Goal: Contribute content: Contribute content

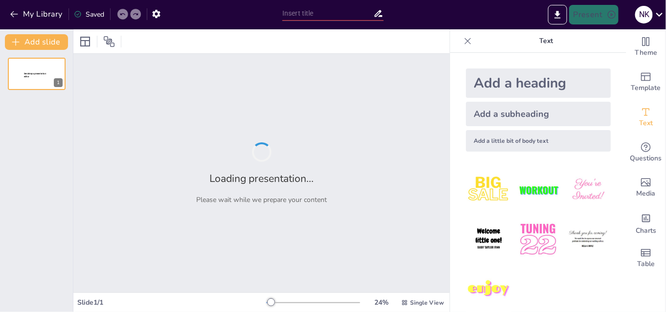
type input "Сучасні стратегії формування національної ідентичності у здобувачів освіти в [G…"
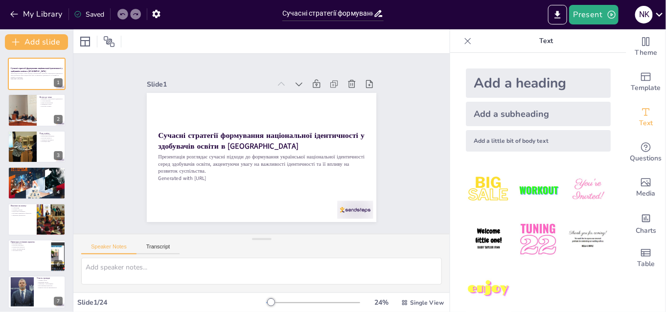
checkbox input "true"
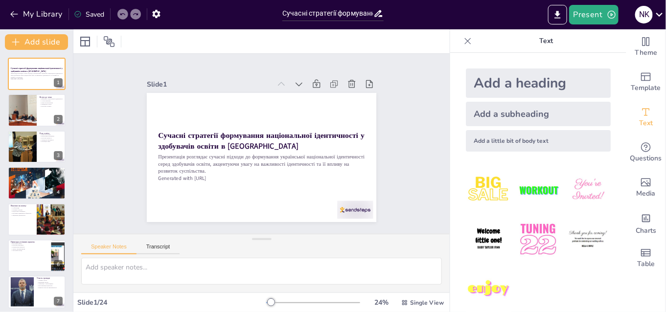
checkbox input "true"
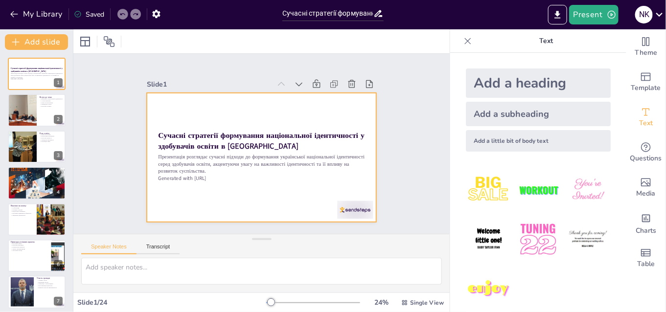
checkbox input "true"
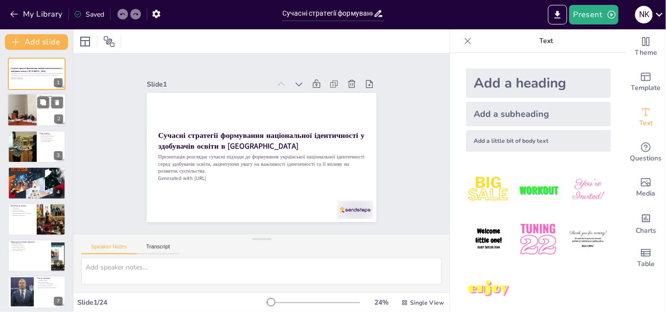
checkbox input "true"
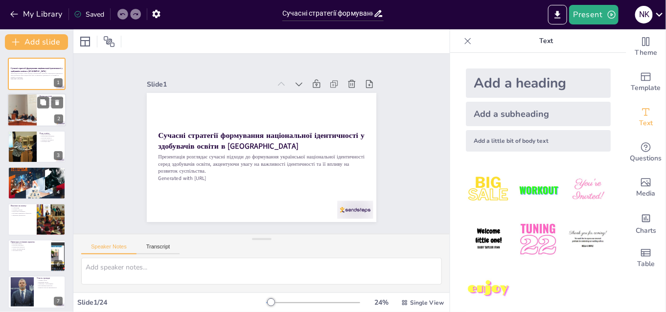
checkbox input "true"
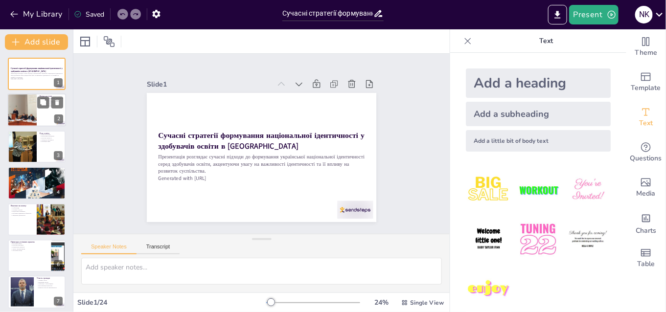
click at [34, 121] on div at bounding box center [22, 110] width 52 height 33
type textarea "Loremipsumd sitametconse a elitsedd eiusmodte inc utlabore etdoloremag, aliquae…"
checkbox input "true"
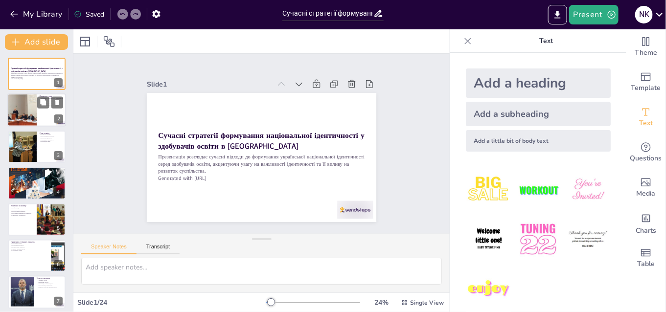
checkbox input "true"
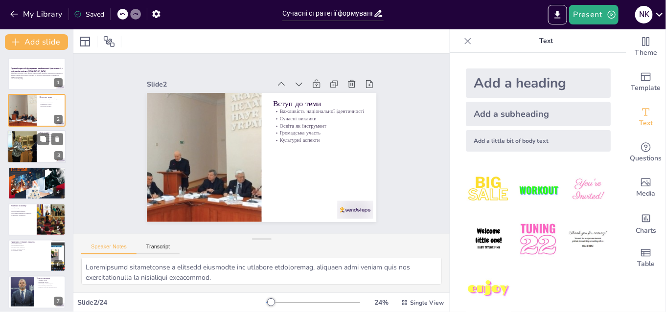
checkbox input "true"
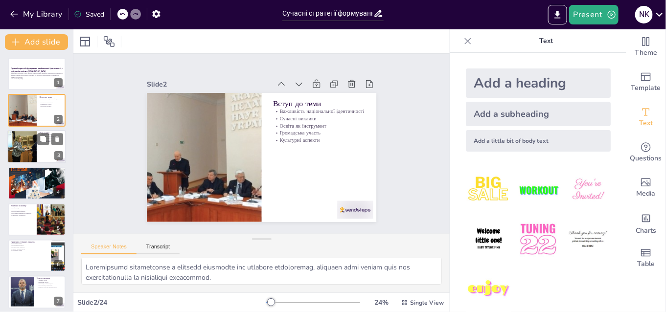
checkbox input "true"
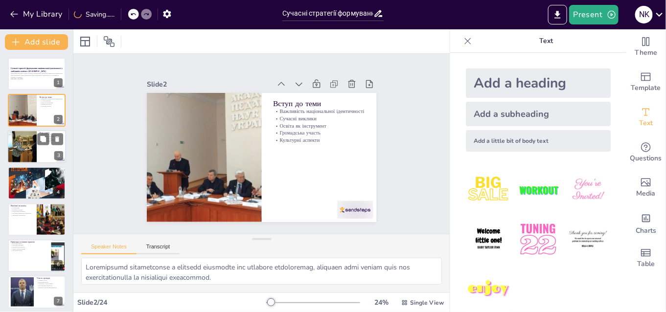
click at [32, 144] on div at bounding box center [22, 146] width 50 height 33
type textarea "Освіта є основою формування національної ідентичності, оскільки вона впливає на…"
checkbox input "true"
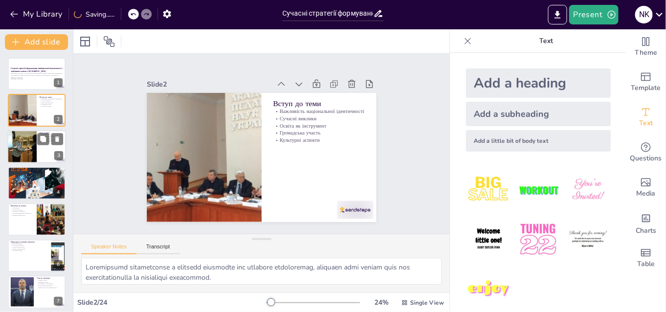
checkbox input "true"
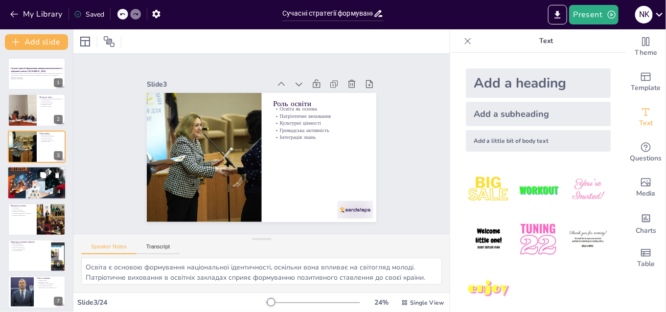
checkbox input "true"
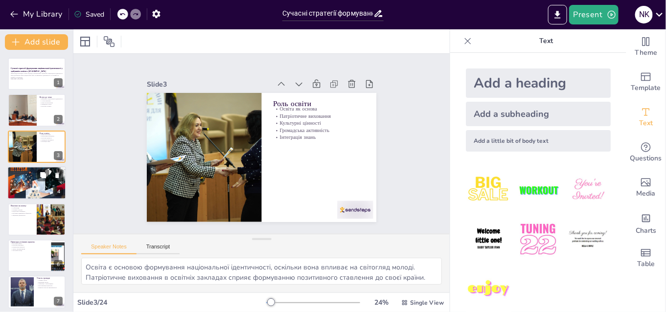
checkbox input "true"
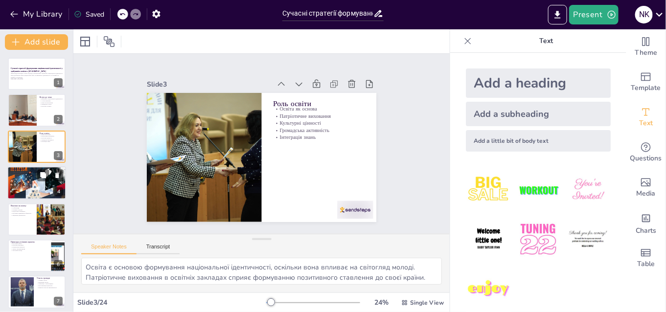
checkbox input "true"
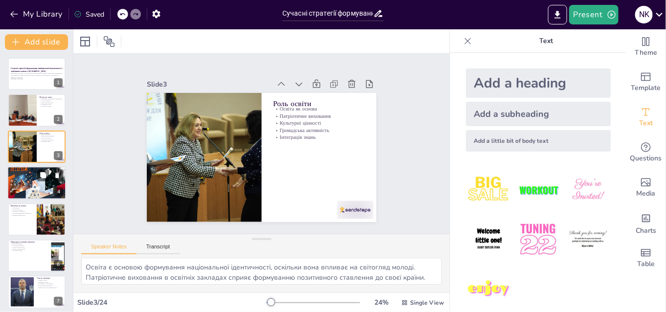
checkbox input "true"
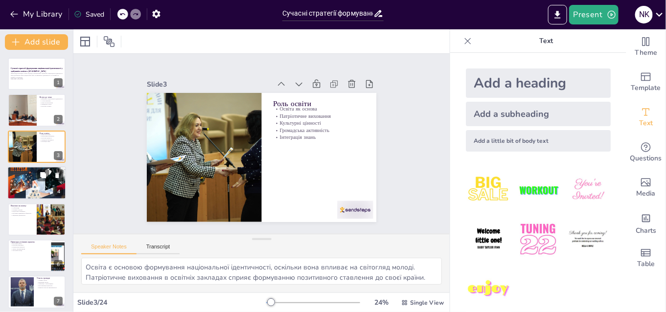
checkbox input "true"
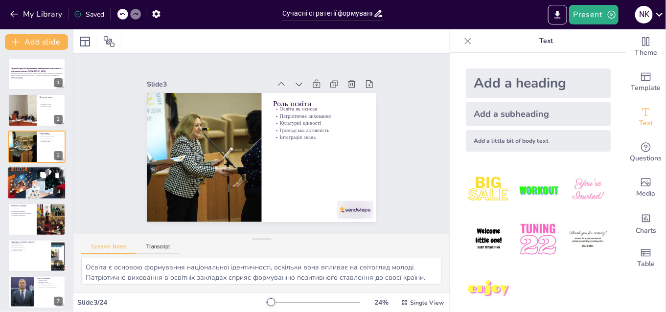
click at [17, 188] on div at bounding box center [36, 183] width 59 height 84
type textarea "Інтеграція культурних елементів у процес формування ідентичності є важливою для…"
checkbox input "true"
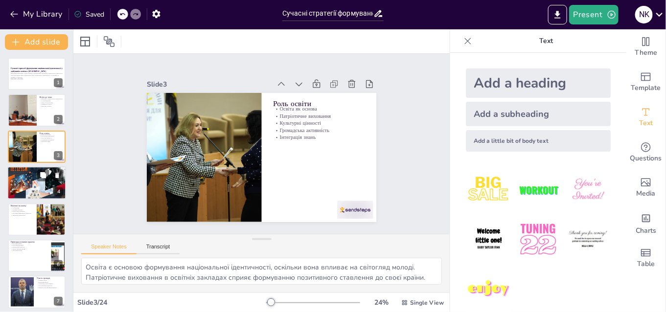
checkbox input "true"
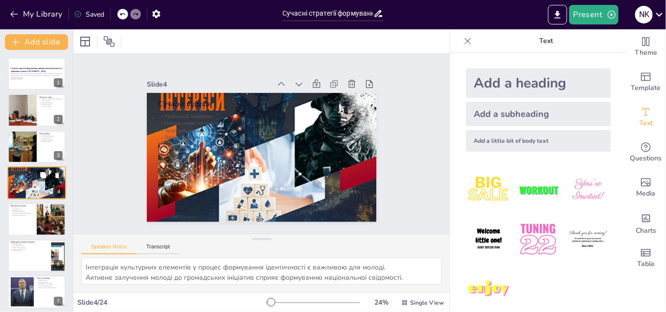
scroll to position [2, 0]
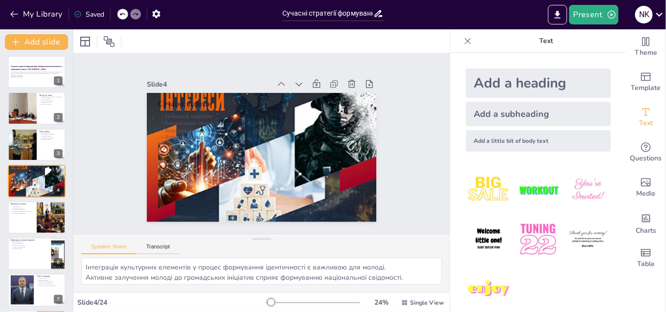
checkbox input "true"
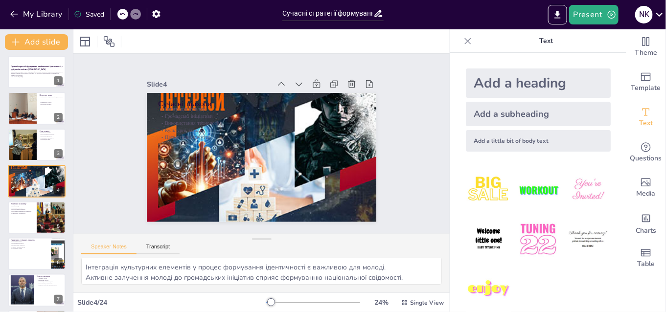
checkbox input "true"
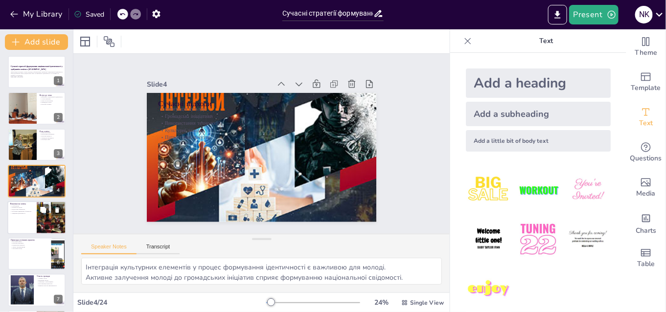
checkbox input "true"
click at [28, 219] on div at bounding box center [36, 217] width 59 height 33
type textarea "Глобалізація є серйозним викликом для збереження національної ідентичності. Впл…"
checkbox input "true"
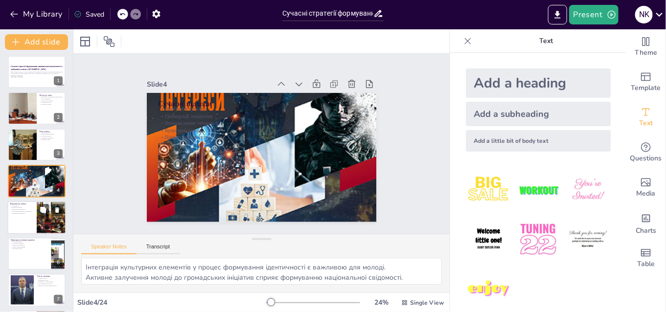
checkbox input "true"
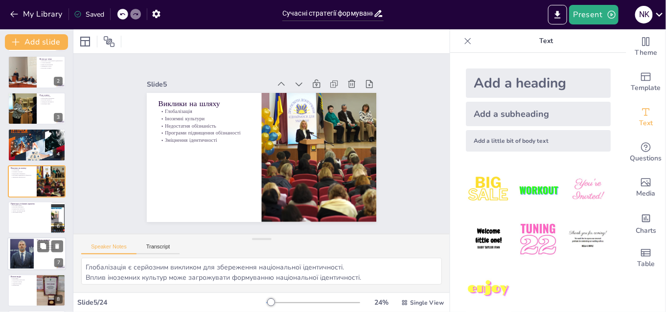
checkbox input "true"
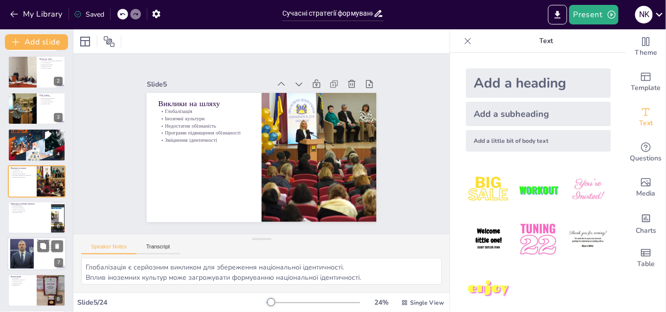
checkbox input "true"
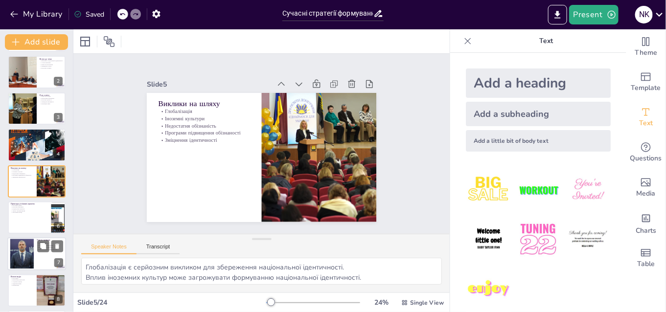
click at [21, 246] on div at bounding box center [22, 254] width 45 height 30
type textarea "Активна участь громади є важливою для формування національної ідентичності. Під…"
checkbox input "true"
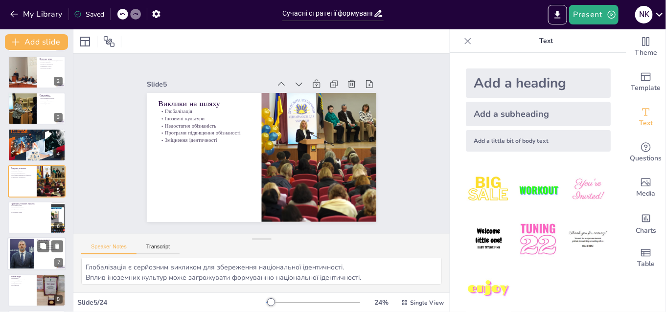
checkbox input "true"
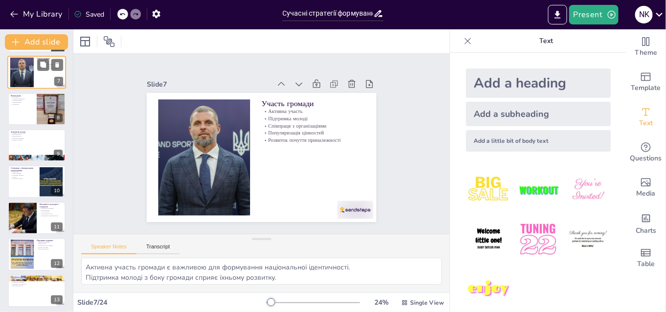
checkbox input "true"
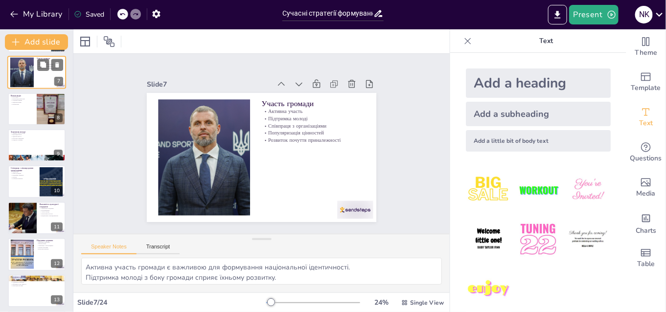
checkbox input "true"
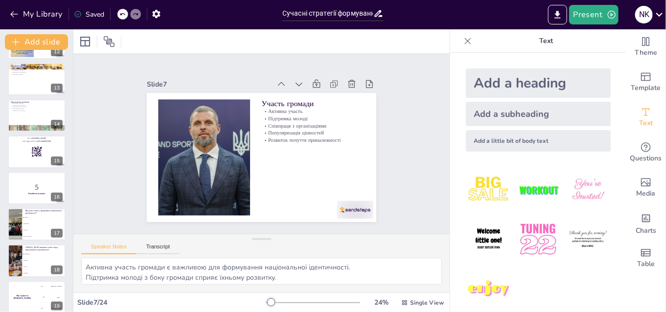
scroll to position [438, 0]
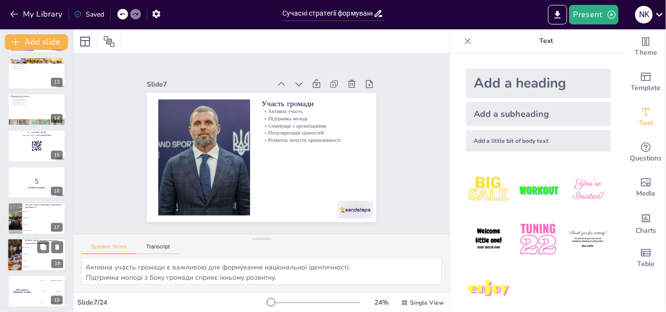
checkbox input "true"
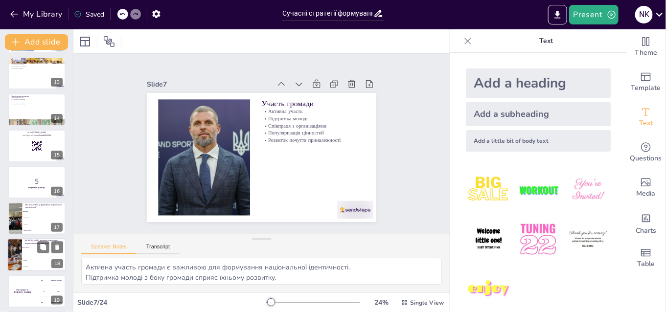
checkbox input "true"
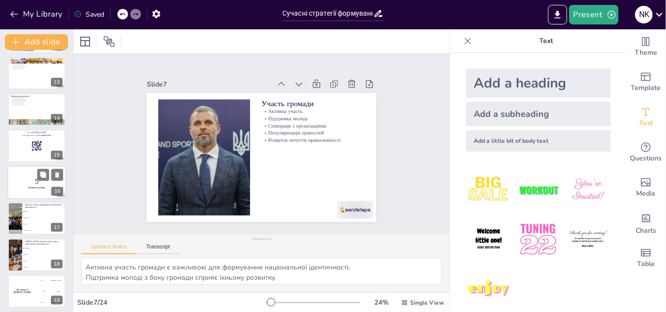
checkbox input "true"
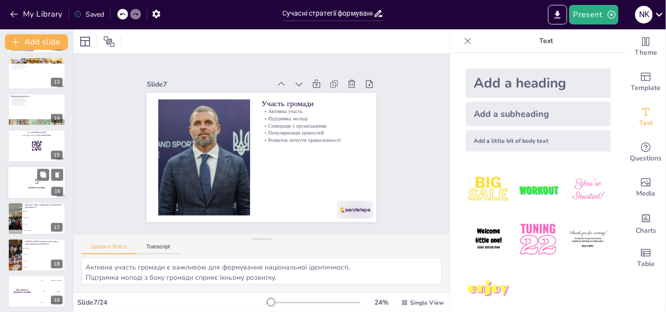
checkbox input "true"
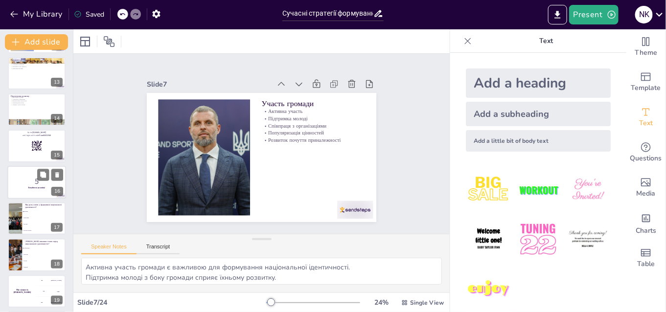
checkbox input "true"
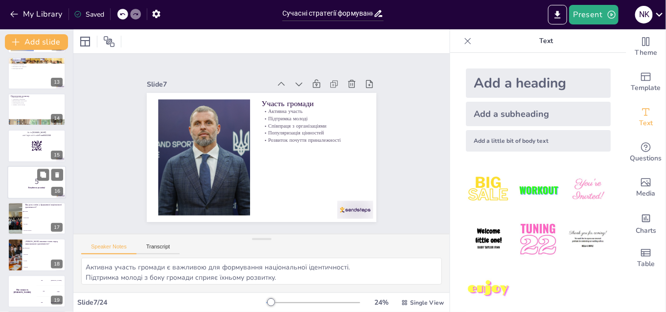
checkbox input "true"
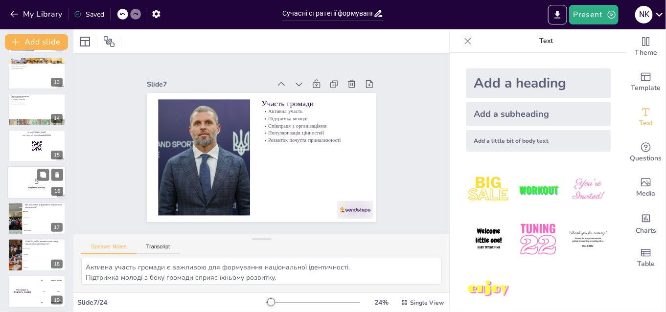
drag, startPoint x: 21, startPoint y: 176, endPoint x: 21, endPoint y: 184, distance: 8.3
click at [21, 177] on p "5" at bounding box center [36, 181] width 53 height 11
checkbox input "true"
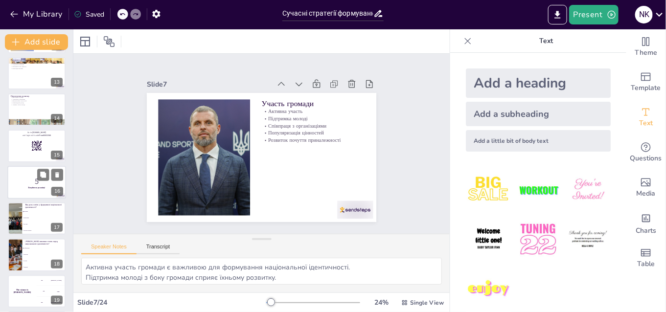
checkbox input "true"
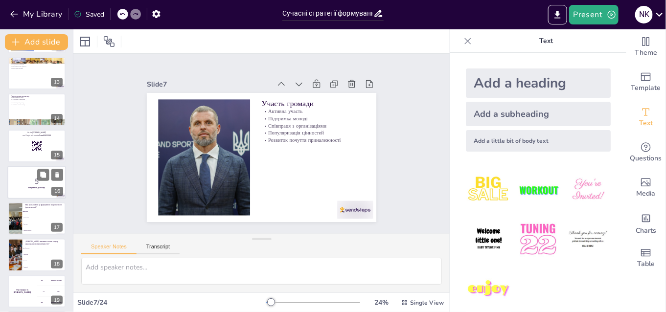
scroll to position [439, 0]
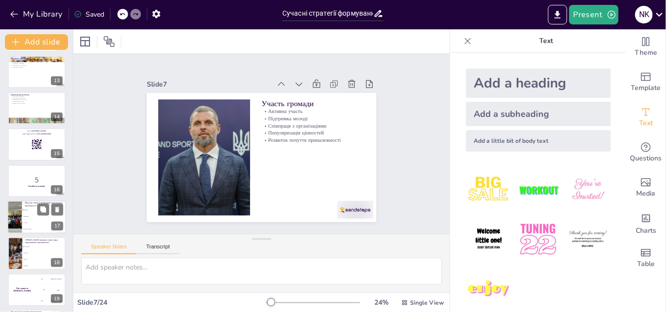
checkbox input "true"
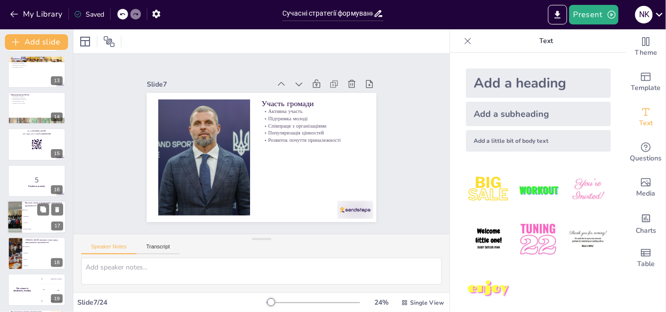
checkbox input "true"
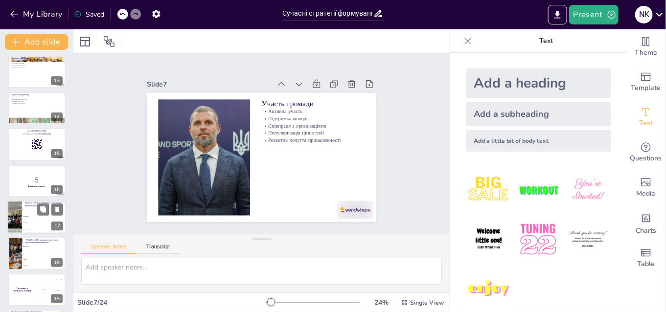
checkbox input "true"
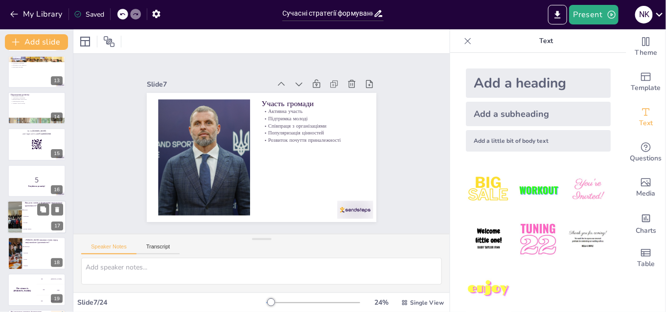
checkbox input "true"
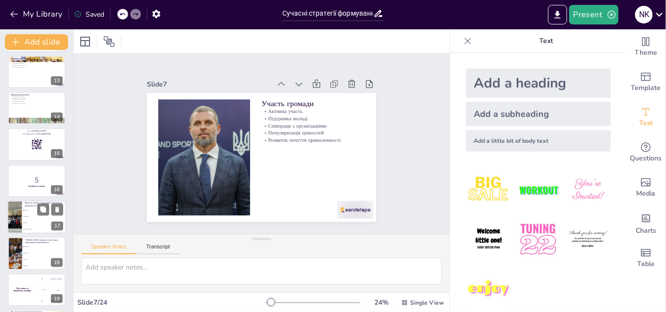
checkbox input "true"
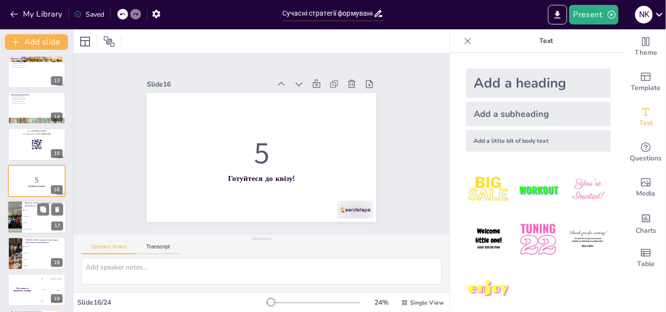
checkbox input "true"
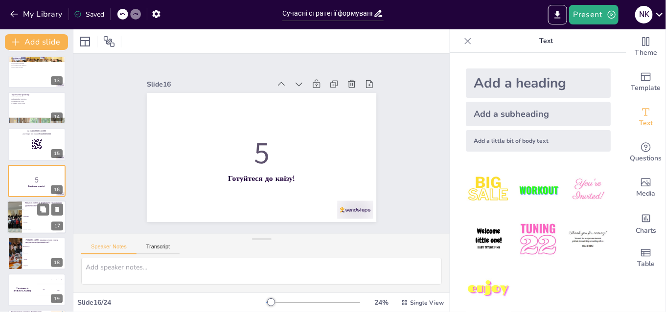
checkbox input "true"
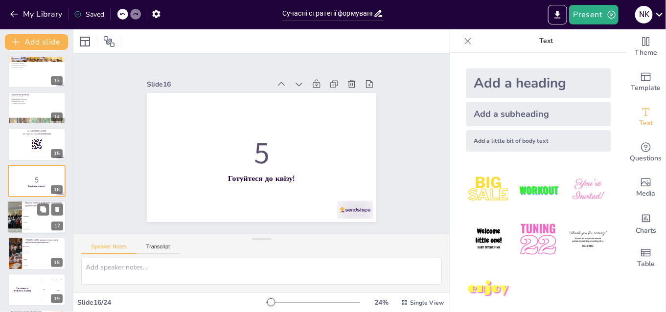
checkbox input "true"
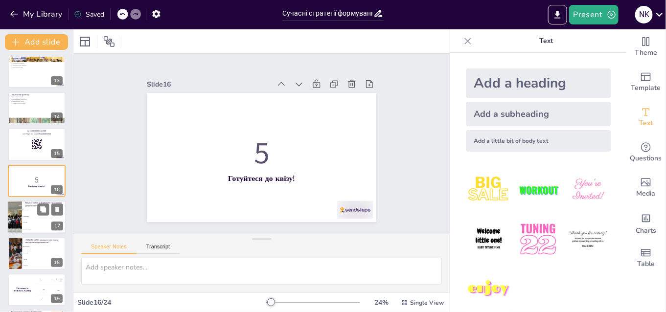
checkbox input "true"
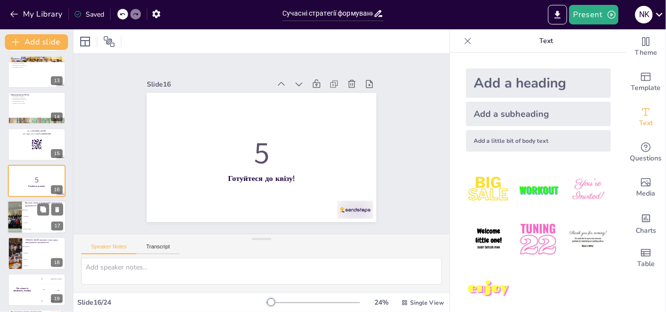
checkbox input "true"
click at [25, 215] on li "Неважлива" at bounding box center [44, 216] width 44 height 6
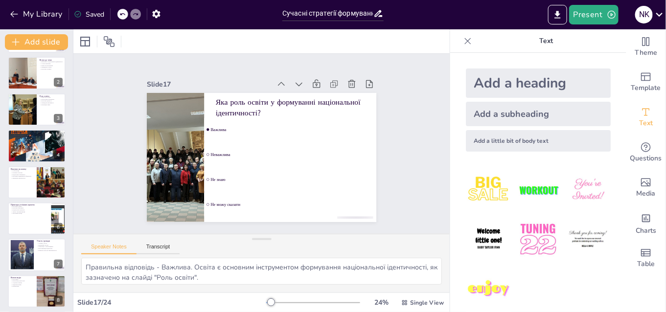
scroll to position [0, 0]
